Goal: Transaction & Acquisition: Book appointment/travel/reservation

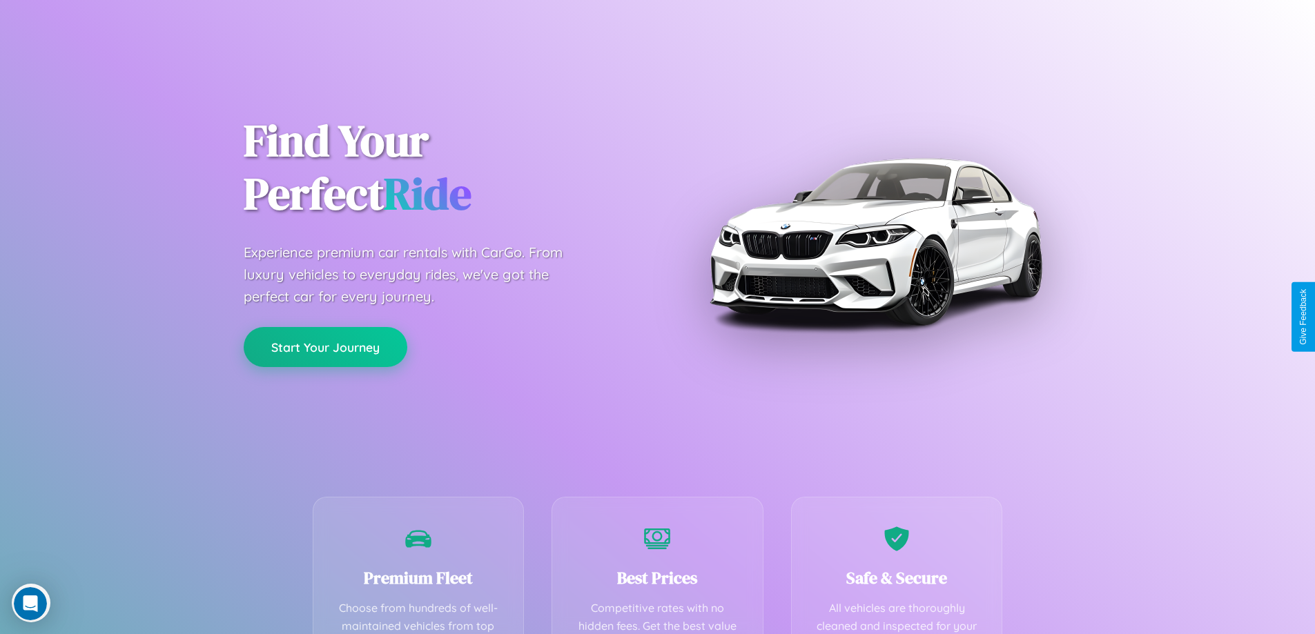
click at [325, 347] on button "Start Your Journey" at bounding box center [326, 347] width 164 height 40
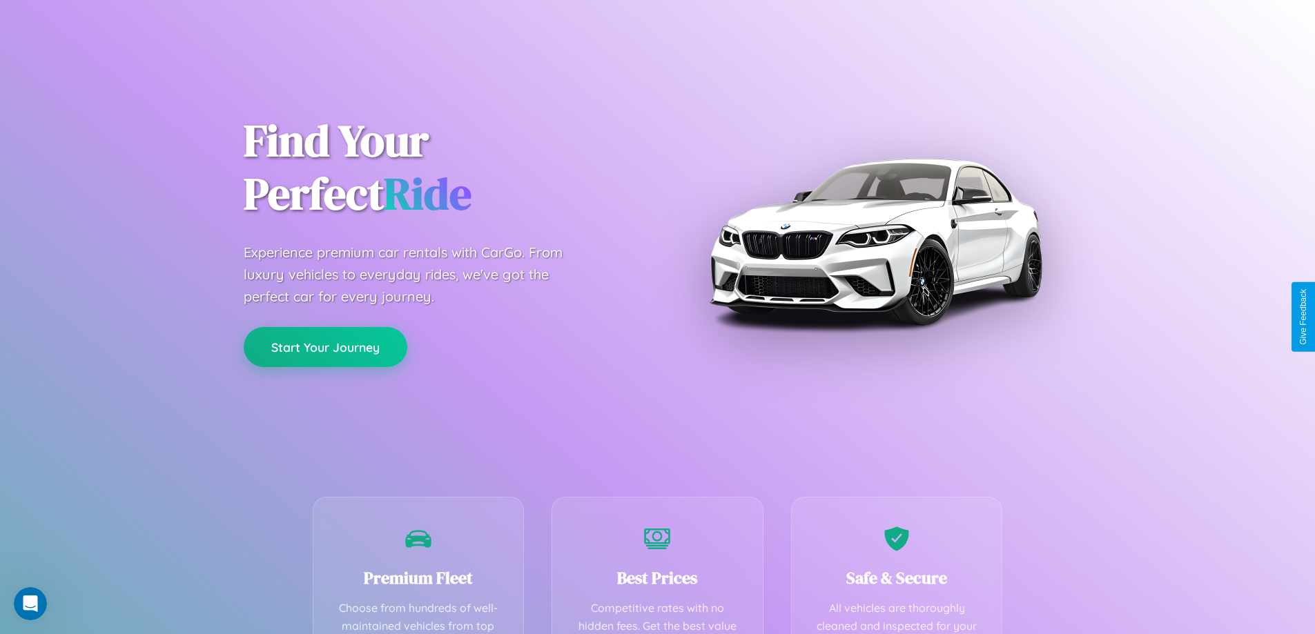
click at [325, 347] on button "Start Your Journey" at bounding box center [326, 347] width 164 height 40
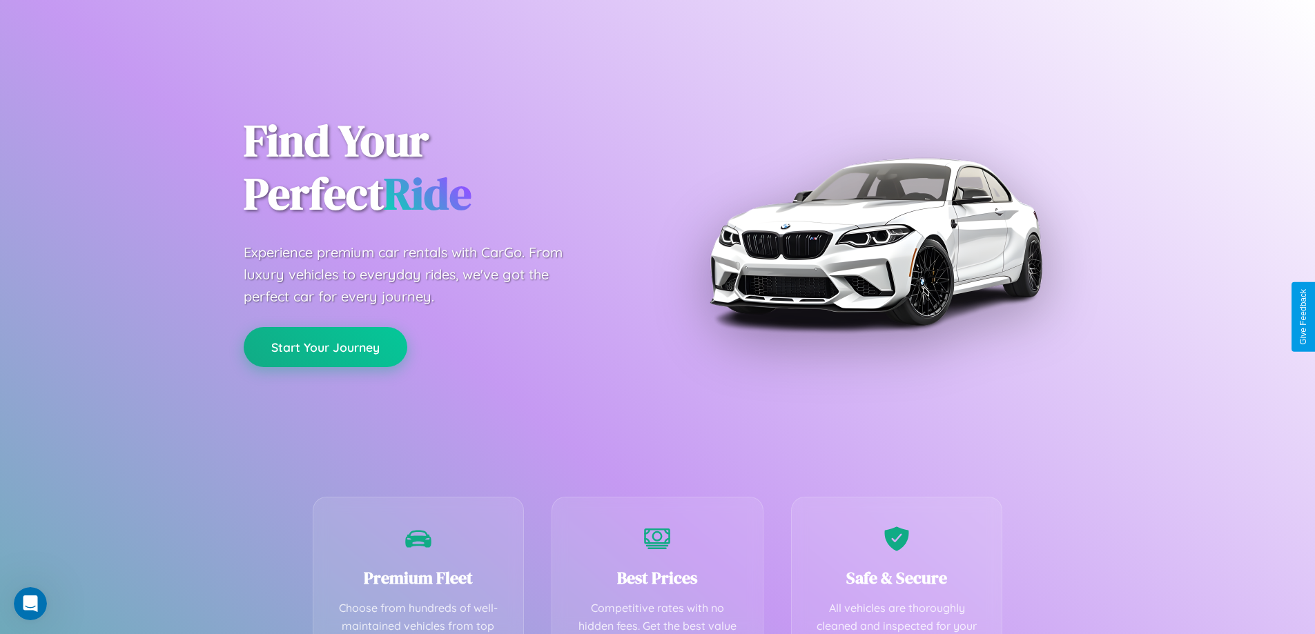
click at [325, 347] on button "Start Your Journey" at bounding box center [326, 347] width 164 height 40
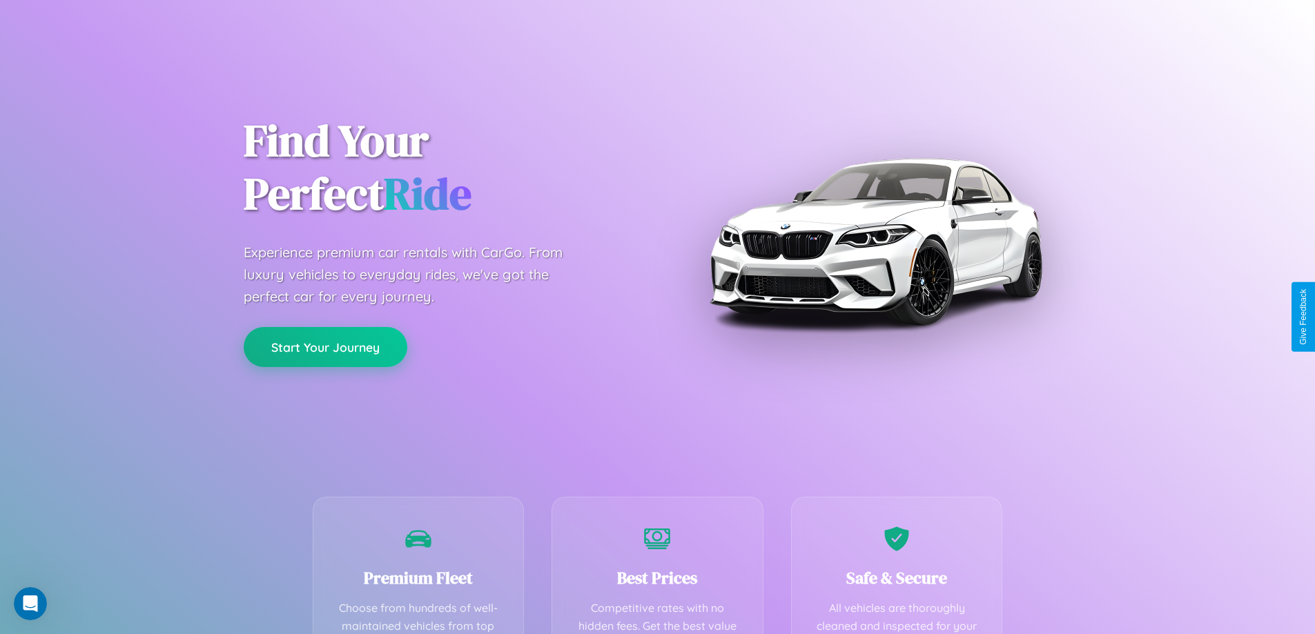
click at [325, 347] on button "Start Your Journey" at bounding box center [326, 347] width 164 height 40
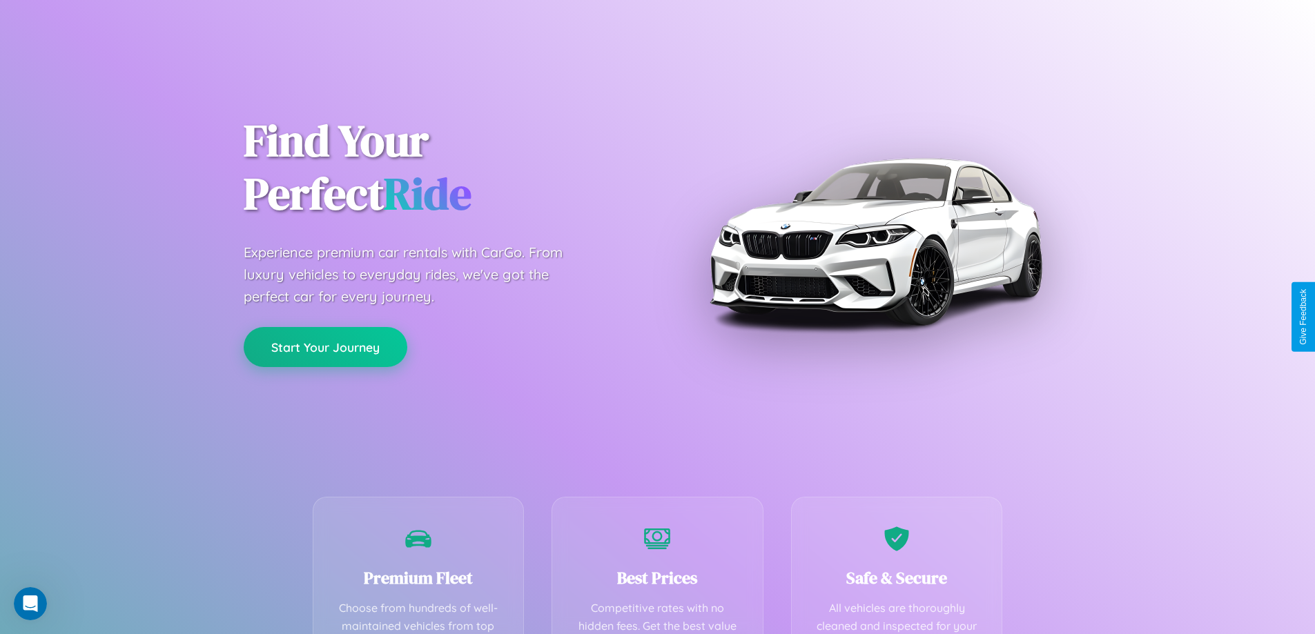
click at [325, 347] on button "Start Your Journey" at bounding box center [326, 347] width 164 height 40
